Goal: Information Seeking & Learning: Learn about a topic

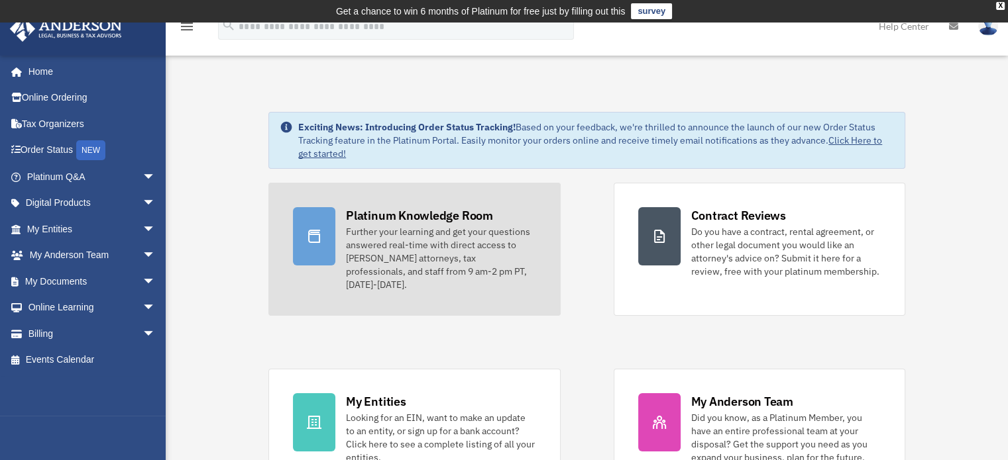
click at [401, 217] on div "Platinum Knowledge Room" at bounding box center [419, 215] width 147 height 17
click at [466, 238] on div "Further your learning and get your questions answered real-time with direct acc…" at bounding box center [440, 258] width 189 height 66
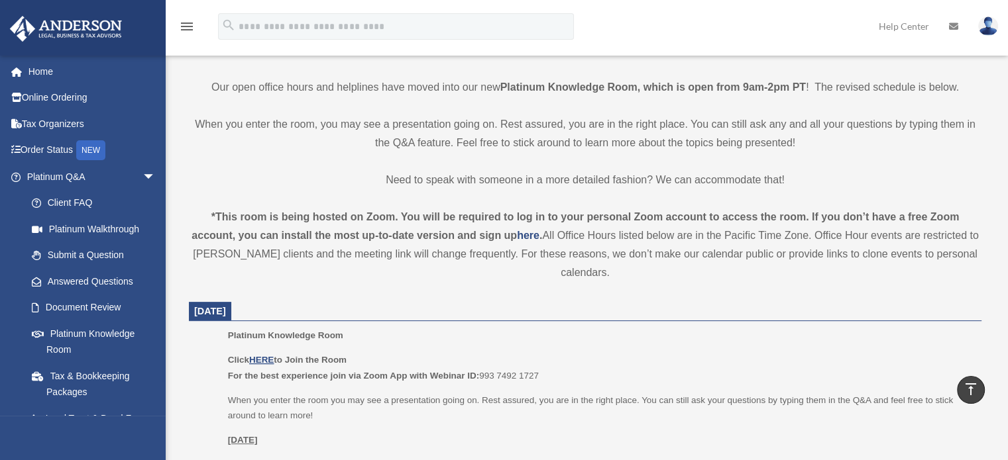
scroll to position [398, 0]
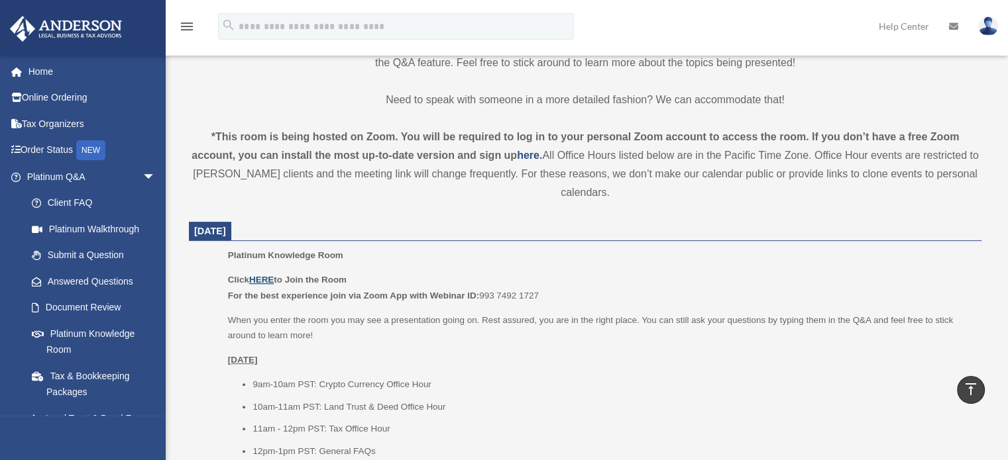
click at [260, 277] on u "HERE" at bounding box center [261, 280] width 25 height 10
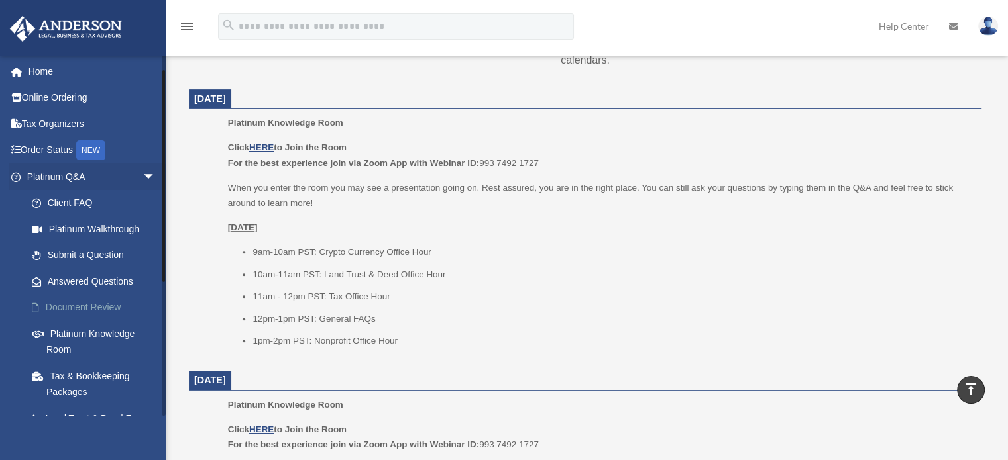
scroll to position [66, 0]
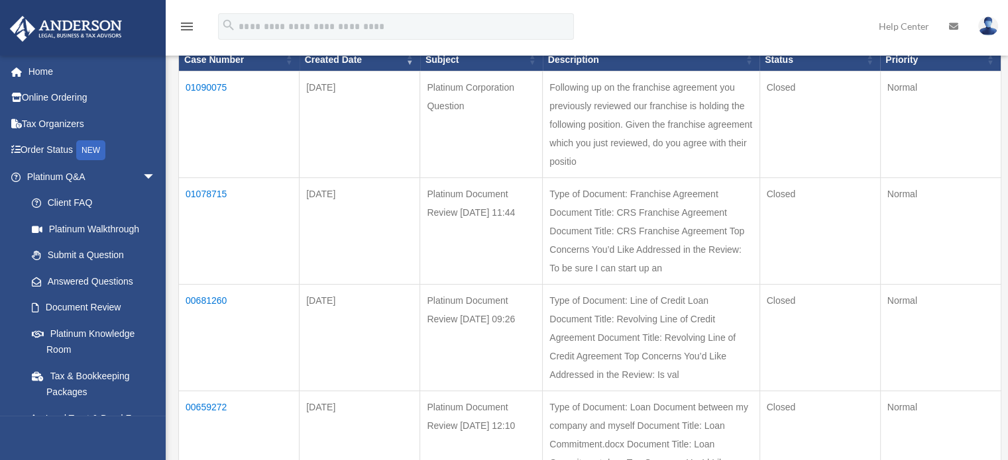
scroll to position [199, 0]
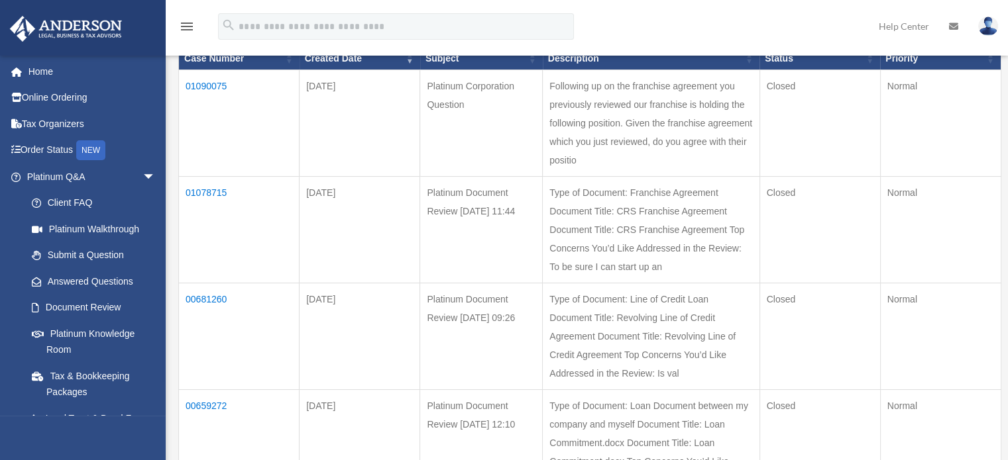
click at [209, 81] on td "01090075" at bounding box center [239, 123] width 121 height 107
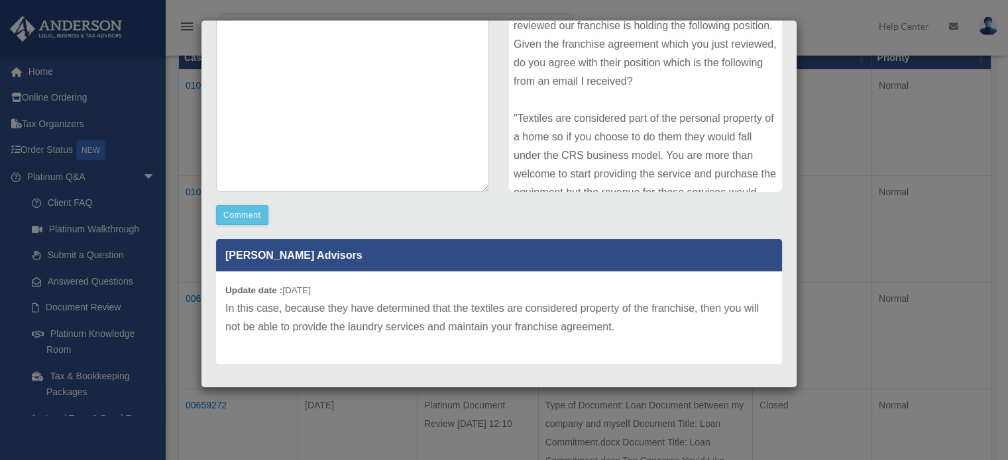
scroll to position [234, 0]
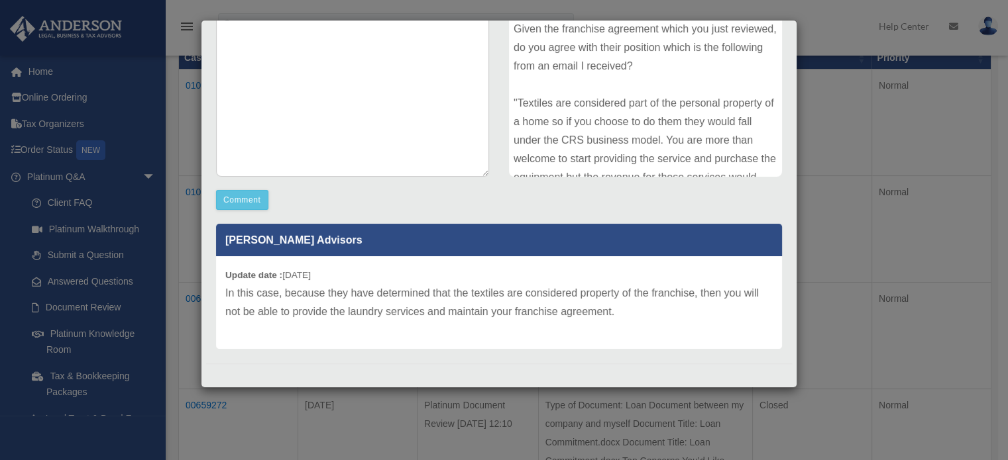
click at [829, 41] on div "Case Detail × Platinum Corporation Question Case Number 01090075 Created Date A…" at bounding box center [504, 230] width 1008 height 460
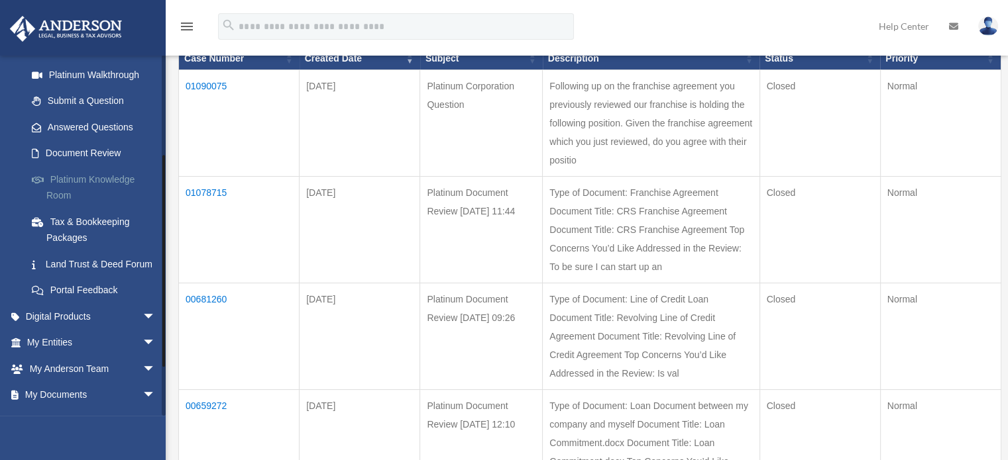
scroll to position [133, 0]
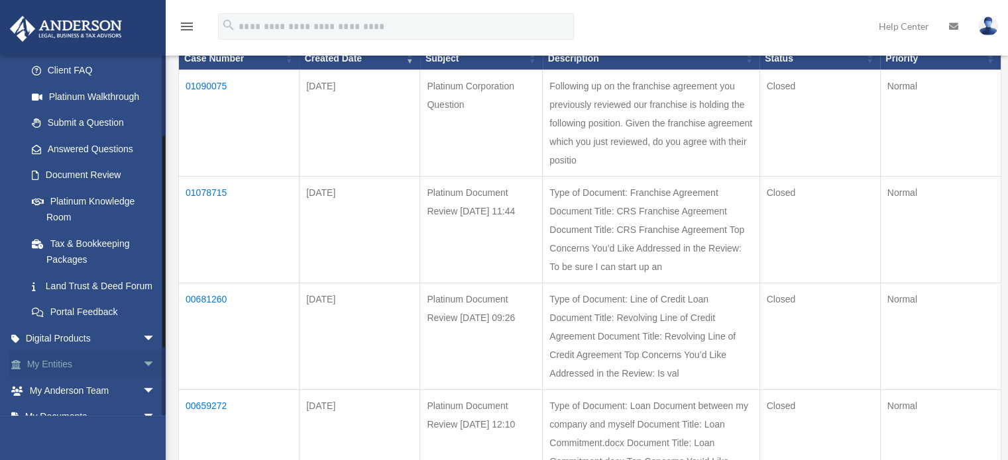
click at [103, 378] on link "My Entities arrow_drop_down" at bounding box center [92, 365] width 166 height 27
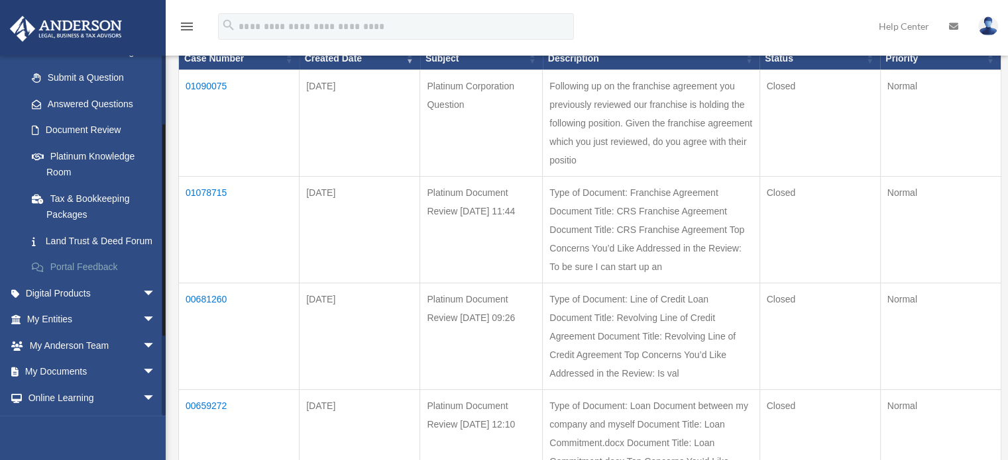
scroll to position [199, 0]
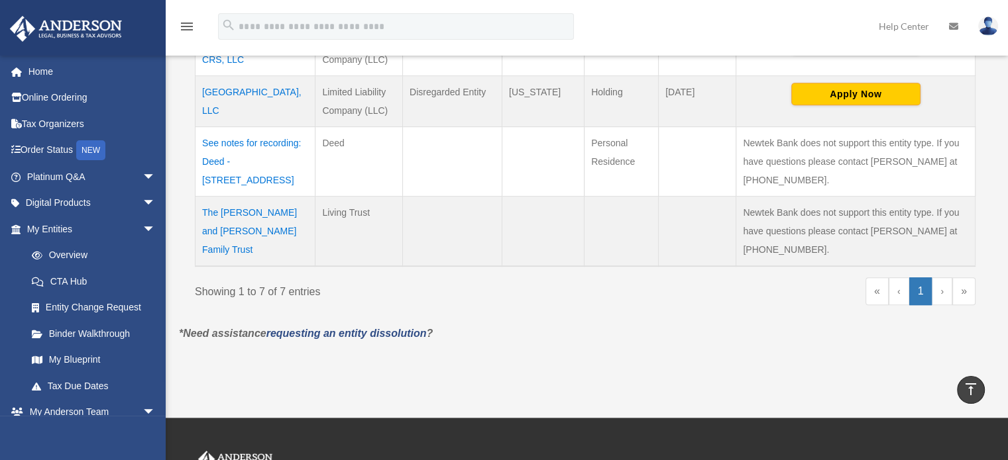
scroll to position [599, 0]
click at [716, 312] on div "« ‹ 1 › »" at bounding box center [785, 298] width 380 height 40
